Goal: Task Accomplishment & Management: Manage account settings

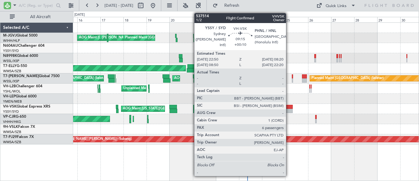
click at [289, 108] on div at bounding box center [287, 107] width 9 height 4
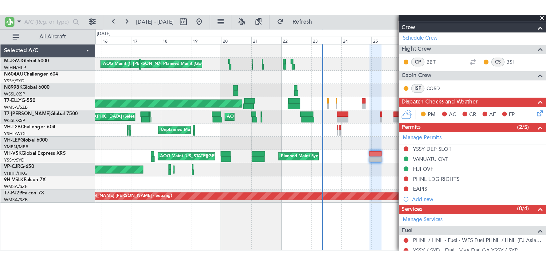
scroll to position [76, 0]
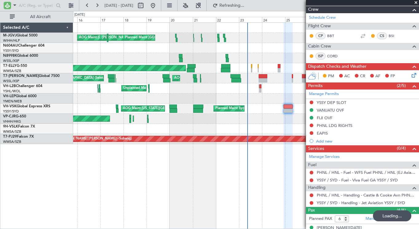
click at [144, 167] on div "AOG Maint [GEOGRAPHIC_DATA] (Halim Intl) [PERSON_NAME] Jakarta (Halim Intl) [PE…" at bounding box center [246, 125] width 346 height 207
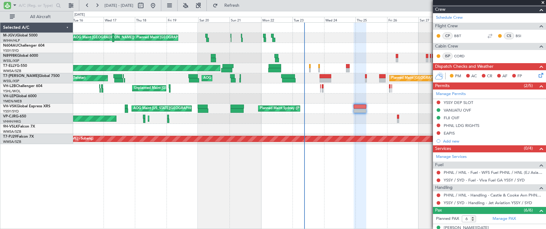
click at [327, 111] on div "Planned Maint Sydney ([PERSON_NAME] Intl) AOG Maint [US_STATE][GEOGRAPHIC_DATA]…" at bounding box center [309, 109] width 472 height 10
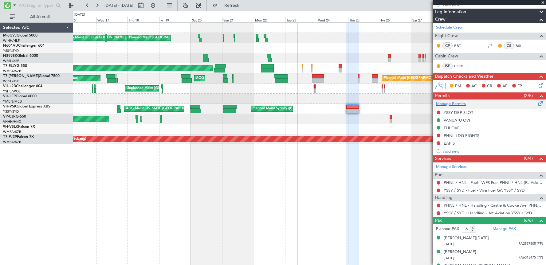
scroll to position [118, 0]
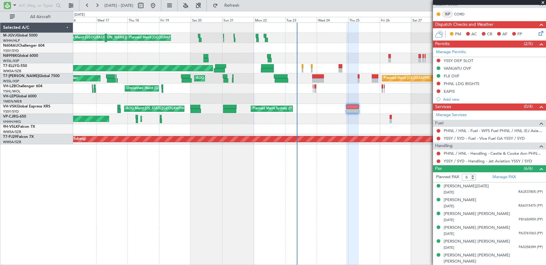
click at [355, 181] on div at bounding box center [352, 144] width 13 height 243
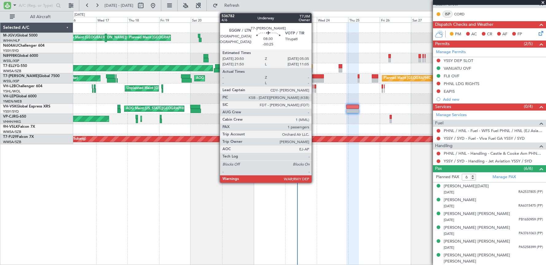
click at [314, 78] on div at bounding box center [318, 76] width 12 height 4
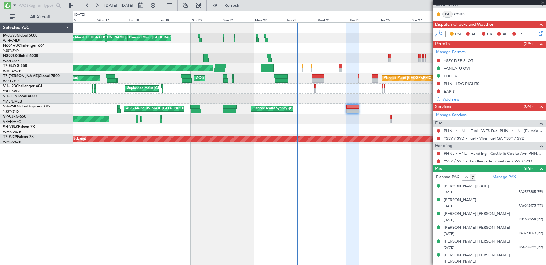
type input "-00:25"
type input "1"
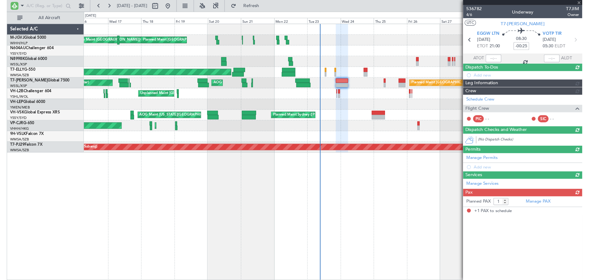
scroll to position [0, 0]
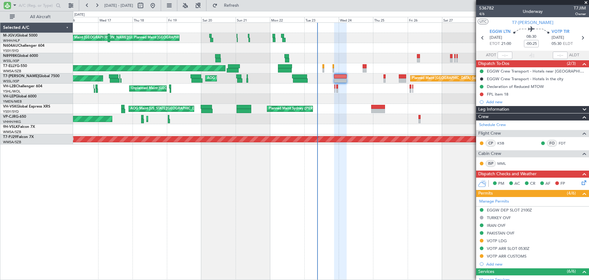
click at [341, 122] on div "Planned Maint [GEOGRAPHIC_DATA] ([GEOGRAPHIC_DATA] Intl) Planned Maint [GEOGRAP…" at bounding box center [331, 119] width 516 height 10
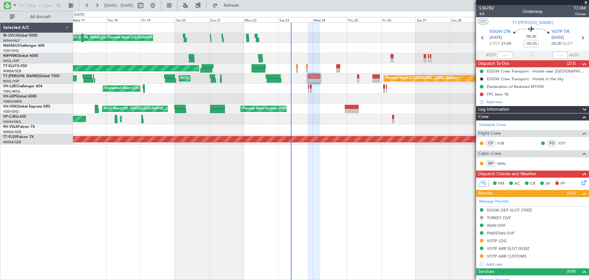
click at [339, 107] on div "[PERSON_NAME][GEOGRAPHIC_DATA] ([PERSON_NAME] Intl) [PERSON_NAME] Jakarta (Hali…" at bounding box center [331, 84] width 516 height 122
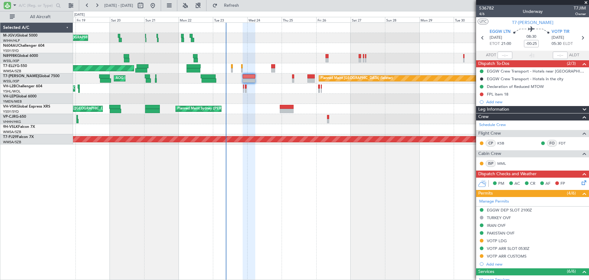
click at [295, 38] on div "[PERSON_NAME][GEOGRAPHIC_DATA] ([PERSON_NAME] Intl) [PERSON_NAME] Jakarta (Hali…" at bounding box center [331, 38] width 516 height 10
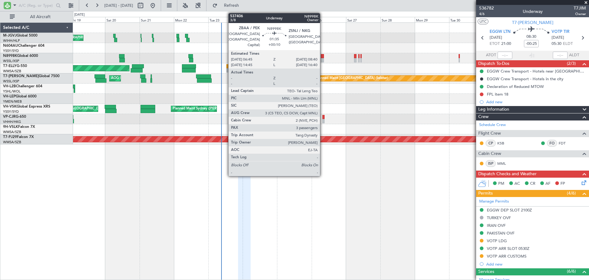
click at [323, 57] on div at bounding box center [322, 56] width 3 height 4
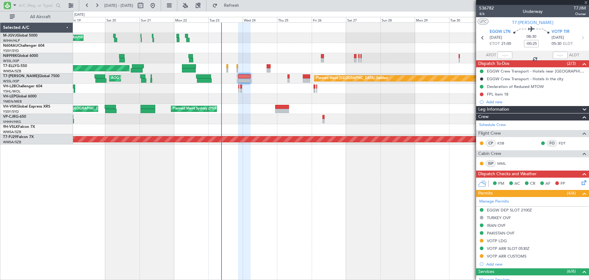
type input "+00:10"
type input "3"
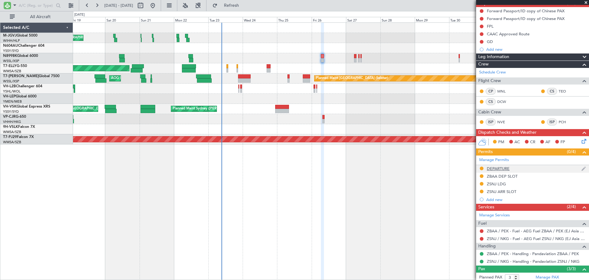
scroll to position [104, 0]
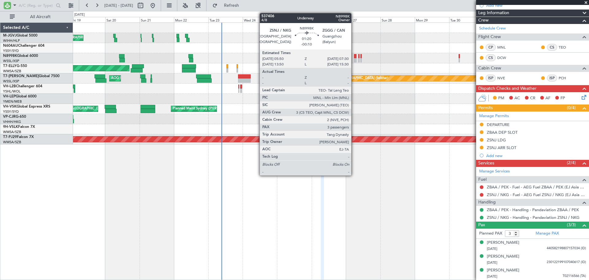
click at [354, 58] on div at bounding box center [355, 60] width 2 height 4
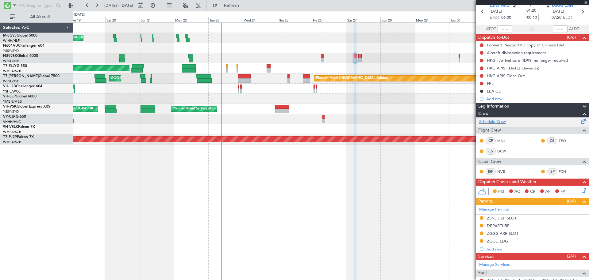
scroll to position [0, 0]
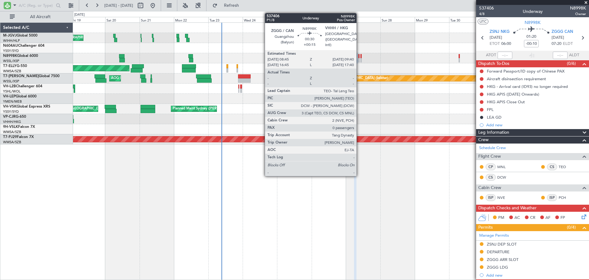
click at [359, 59] on div at bounding box center [360, 60] width 2 height 4
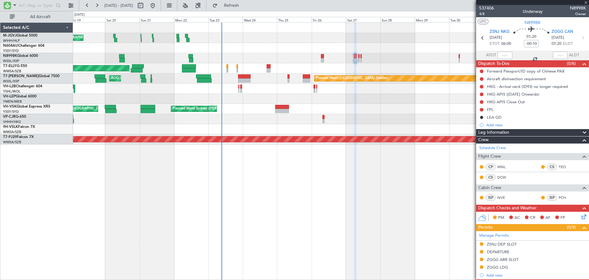
type input "+00:15"
type input "0"
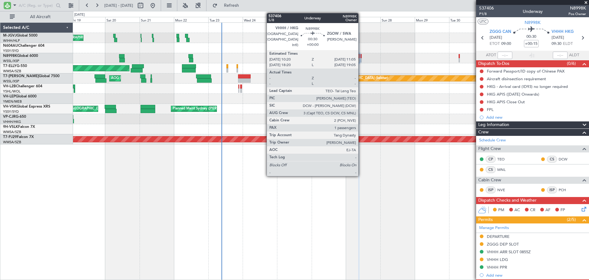
click at [361, 57] on div at bounding box center [361, 56] width 1 height 4
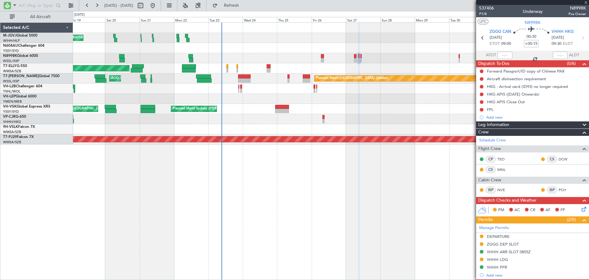
type input "1"
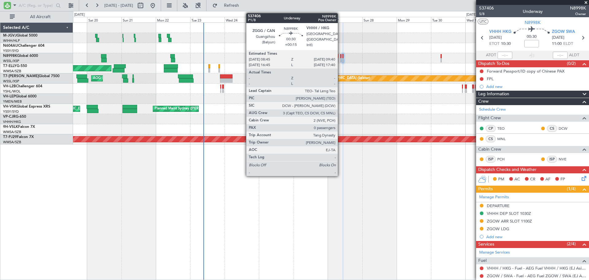
click at [341, 60] on div at bounding box center [341, 60] width 2 height 4
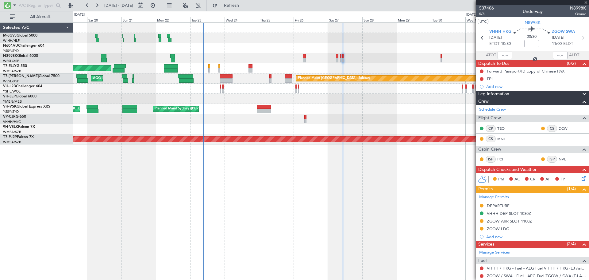
type input "+00:15"
type input "0"
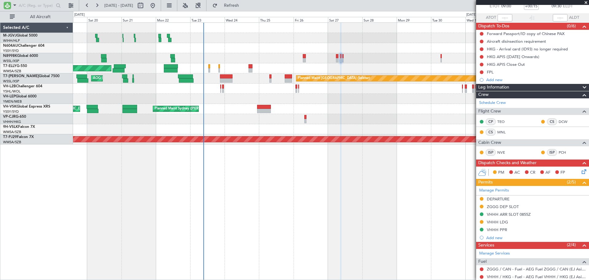
scroll to position [51, 0]
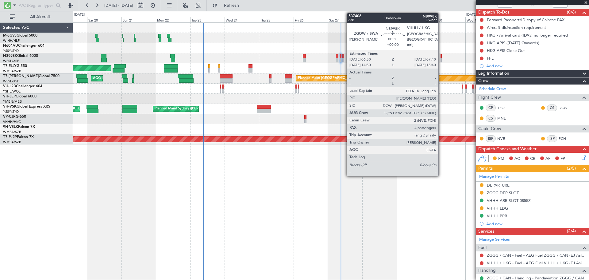
click at [418, 56] on div at bounding box center [441, 56] width 1 height 4
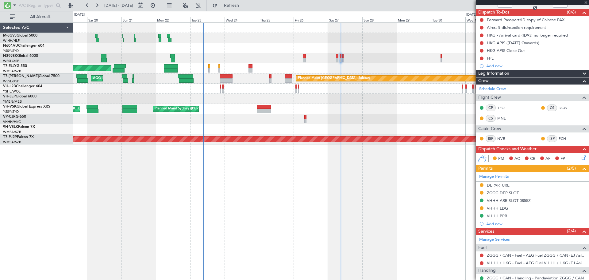
click at [418, 62] on div at bounding box center [331, 58] width 516 height 10
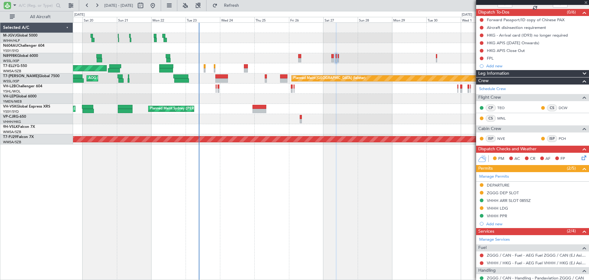
type input "4"
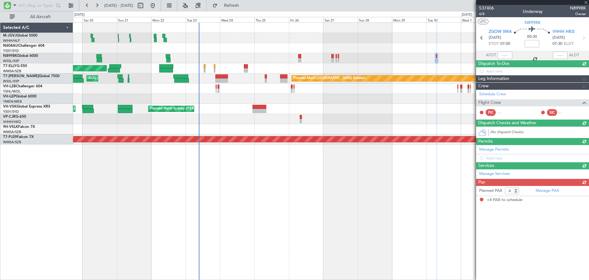
scroll to position [0, 0]
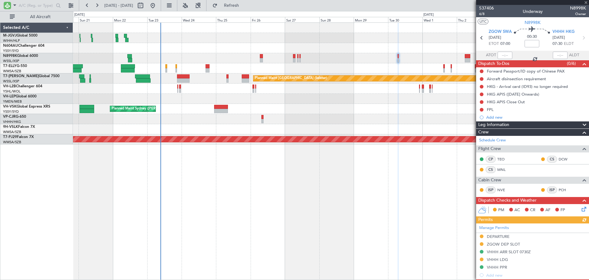
click at [377, 58] on div at bounding box center [331, 58] width 516 height 10
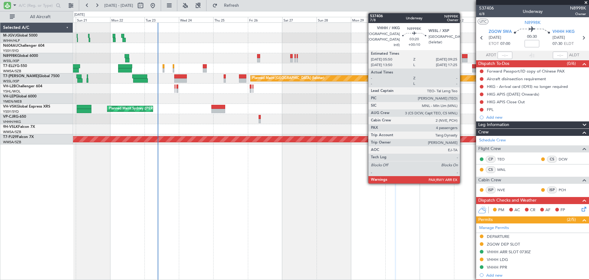
click at [418, 57] on div at bounding box center [464, 56] width 5 height 4
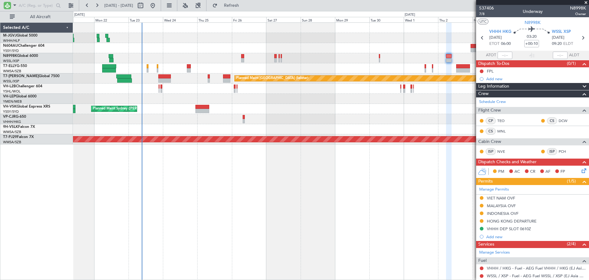
click at [394, 46] on div at bounding box center [331, 48] width 516 height 10
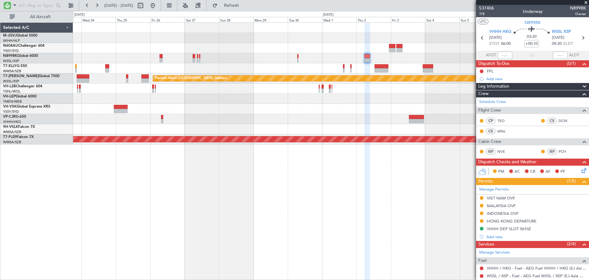
click at [380, 54] on div at bounding box center [331, 58] width 516 height 10
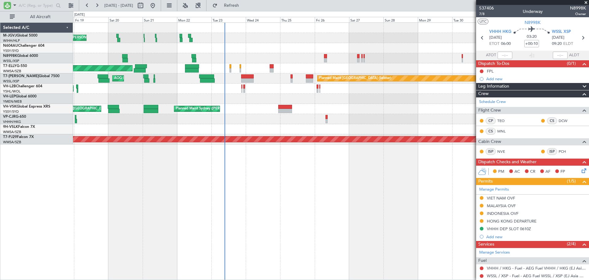
scroll to position [95, 0]
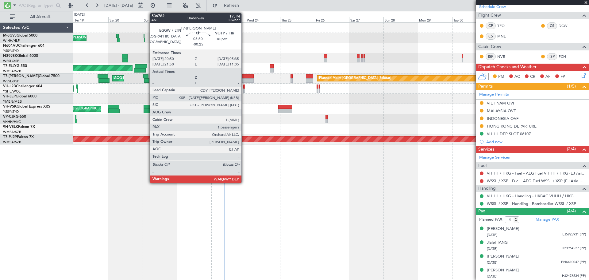
click at [244, 74] on div at bounding box center [247, 76] width 13 height 4
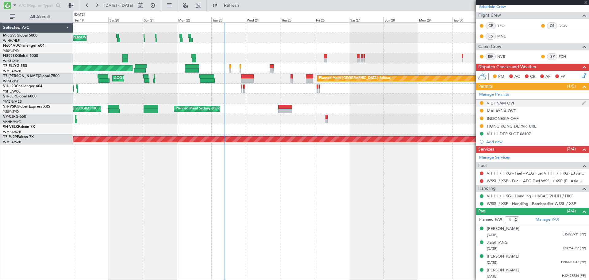
type input "-00:25"
type input "1"
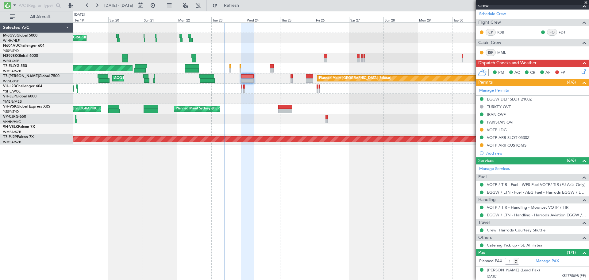
scroll to position [0, 0]
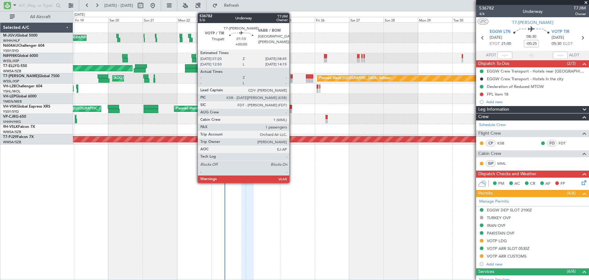
click at [292, 76] on div at bounding box center [292, 76] width 2 height 4
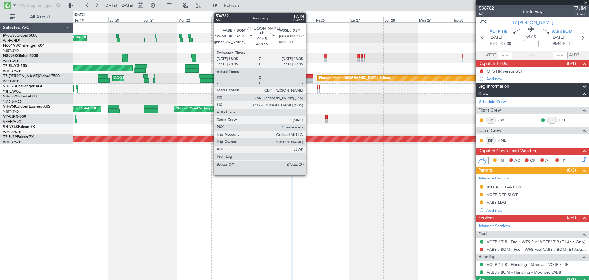
click at [309, 79] on div at bounding box center [309, 80] width 7 height 4
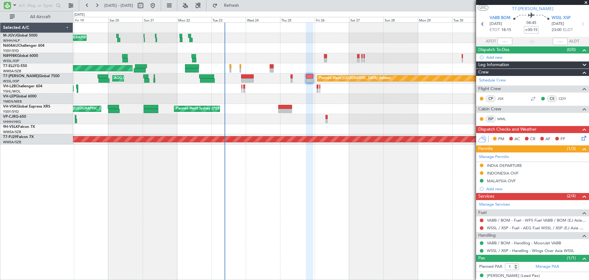
scroll to position [19, 0]
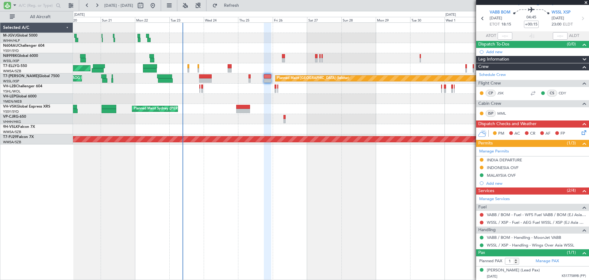
click at [375, 95] on div at bounding box center [331, 99] width 516 height 10
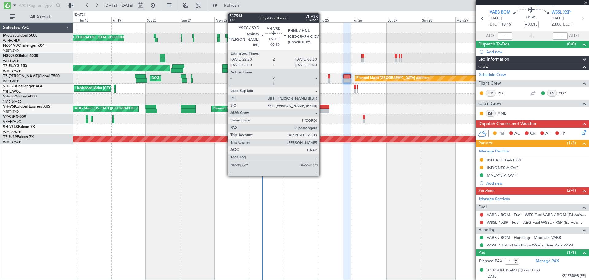
click at [322, 108] on div at bounding box center [323, 107] width 14 height 4
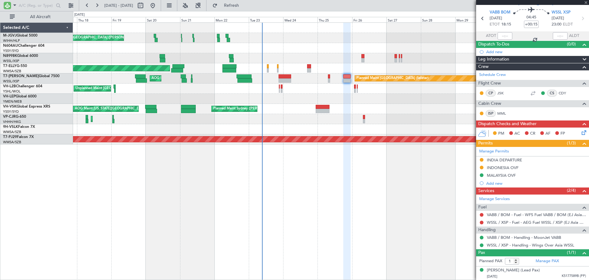
type input "+00:10"
type input "6"
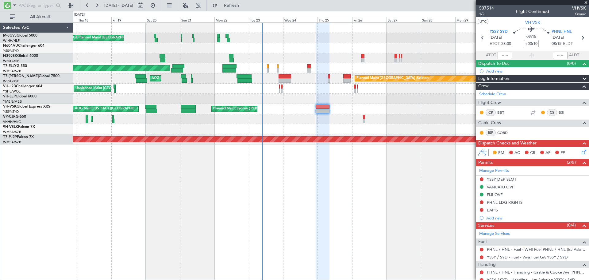
click at [290, 122] on div "Planned Maint [GEOGRAPHIC_DATA] ([GEOGRAPHIC_DATA] Intl) Planned Maint [GEOGRAP…" at bounding box center [331, 119] width 516 height 10
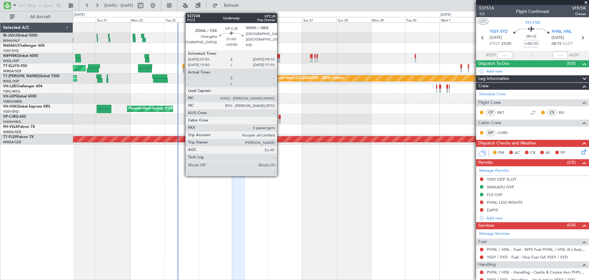
click at [280, 119] on div at bounding box center [280, 121] width 2 height 4
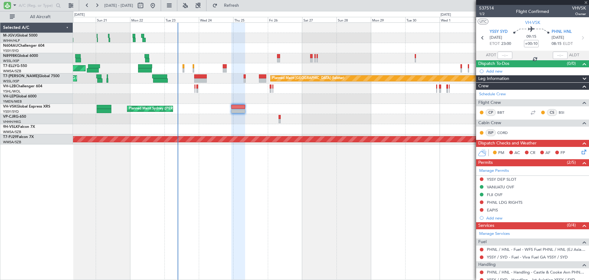
type input "0"
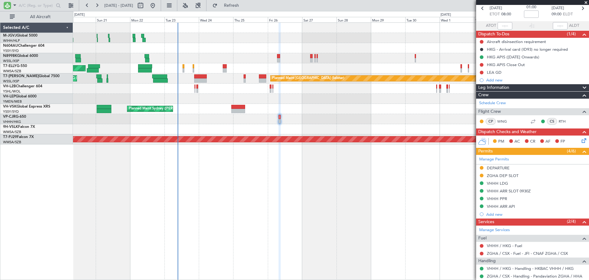
scroll to position [47, 0]
